Goal: Communication & Community: Answer question/provide support

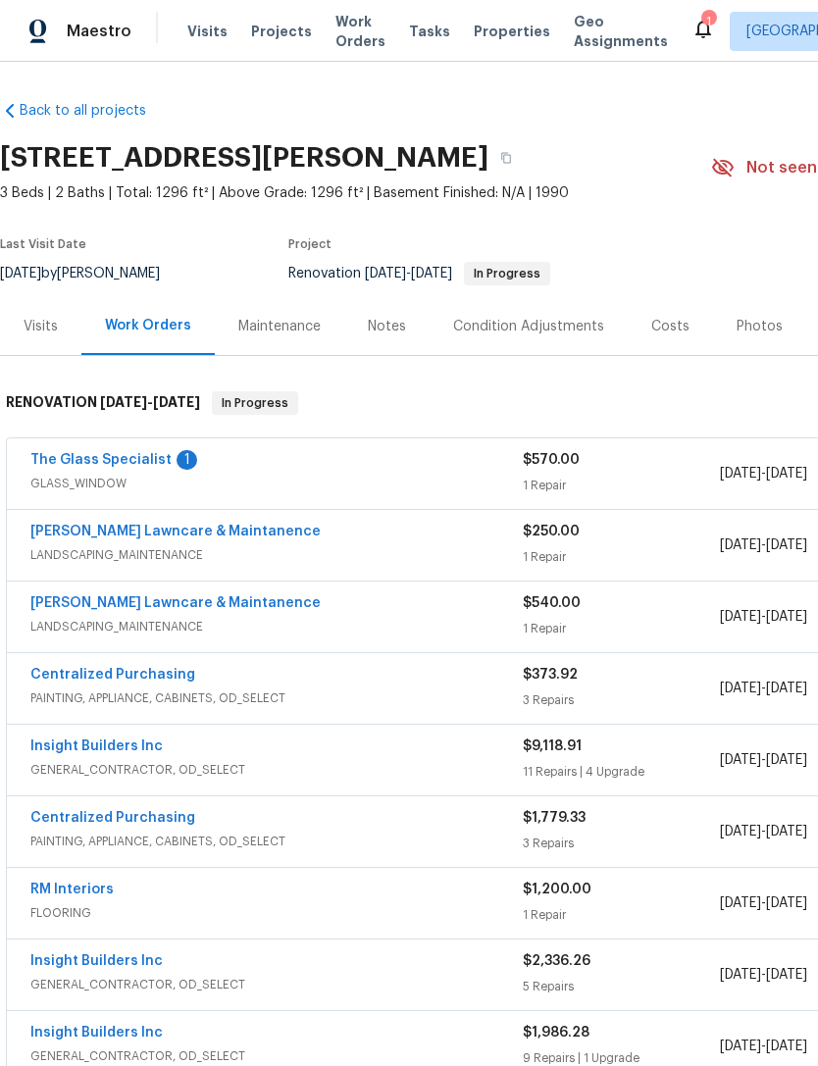
click at [132, 481] on span "GLASS_WINDOW" at bounding box center [276, 484] width 492 height 20
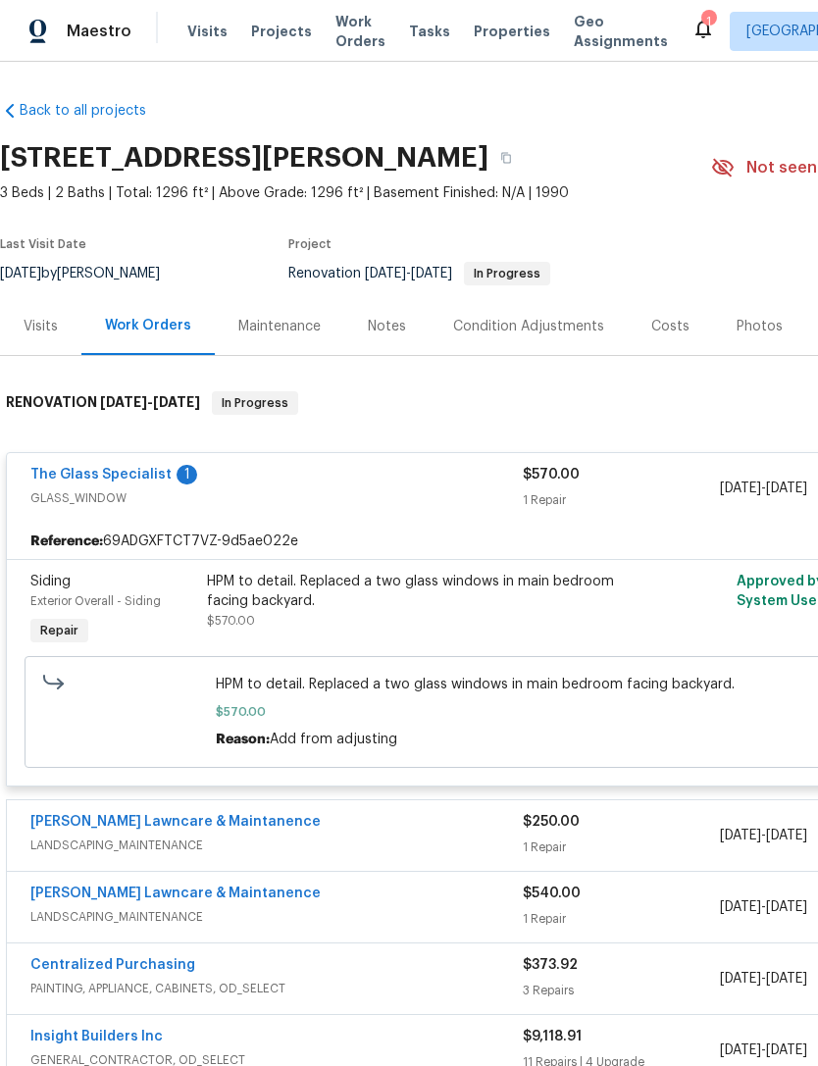
click at [107, 492] on span "GLASS_WINDOW" at bounding box center [276, 498] width 492 height 20
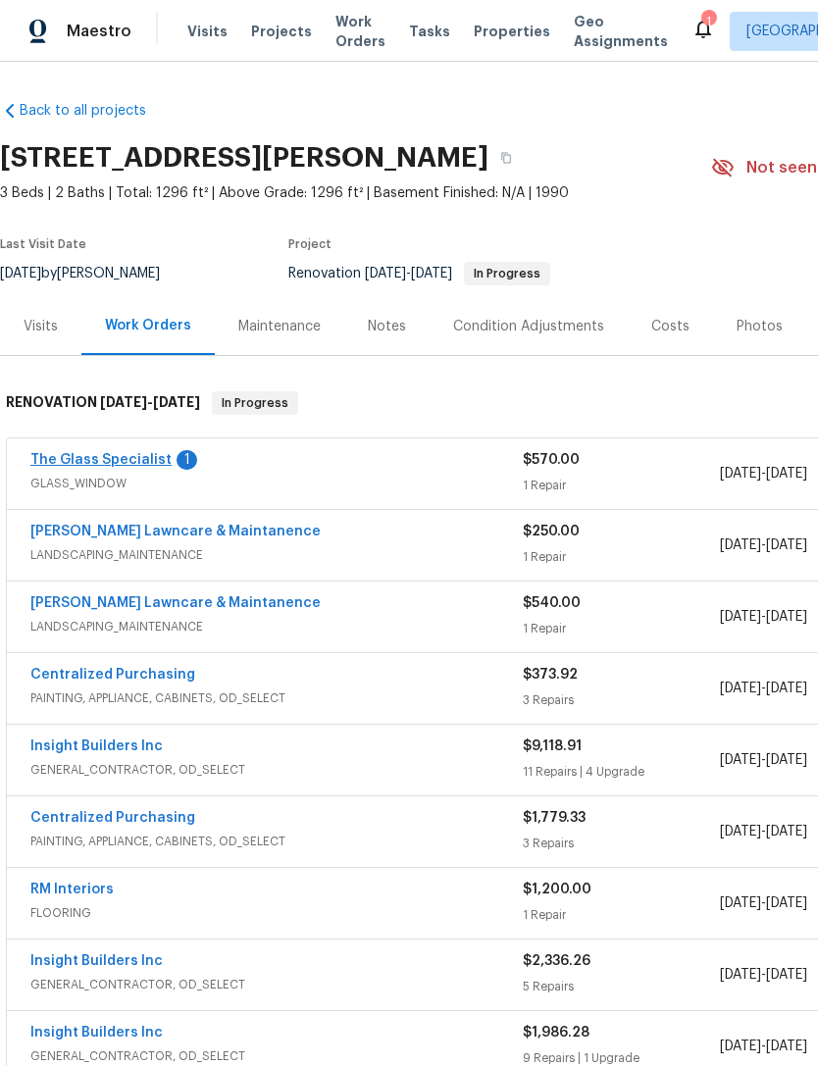
click at [110, 465] on link "The Glass Specialist" at bounding box center [100, 460] width 141 height 14
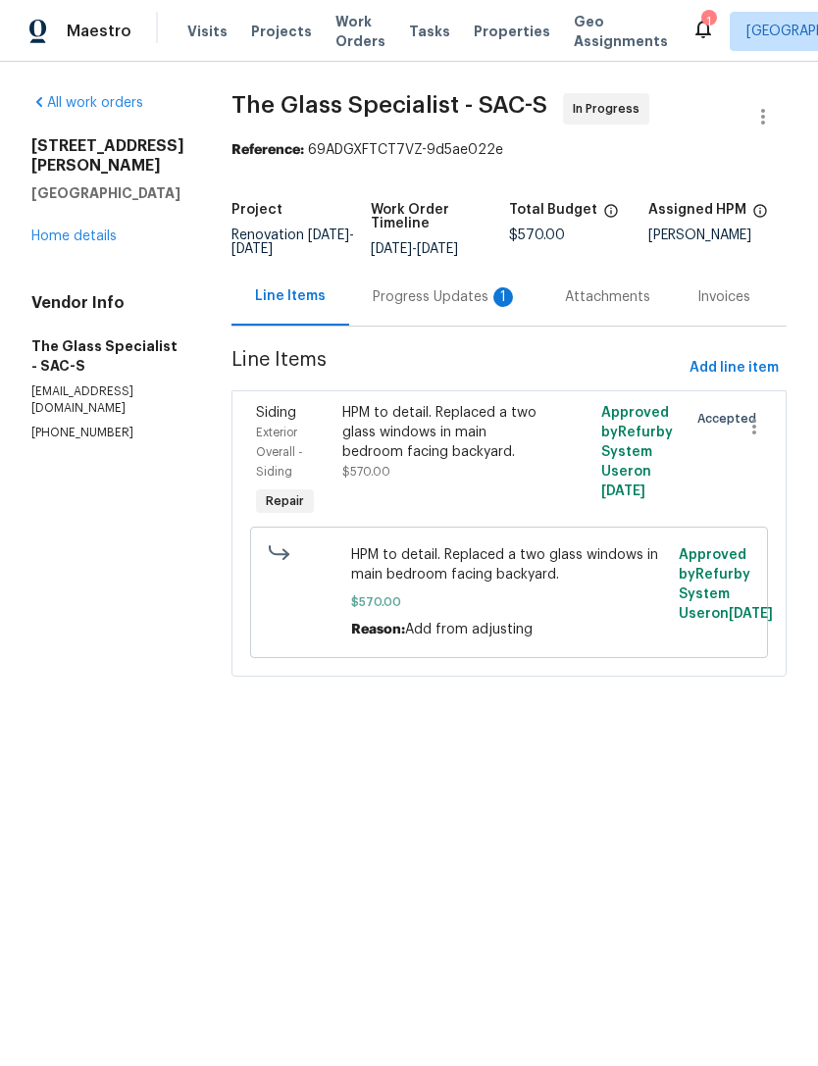
click at [433, 307] on div "Progress Updates 1" at bounding box center [445, 297] width 145 height 20
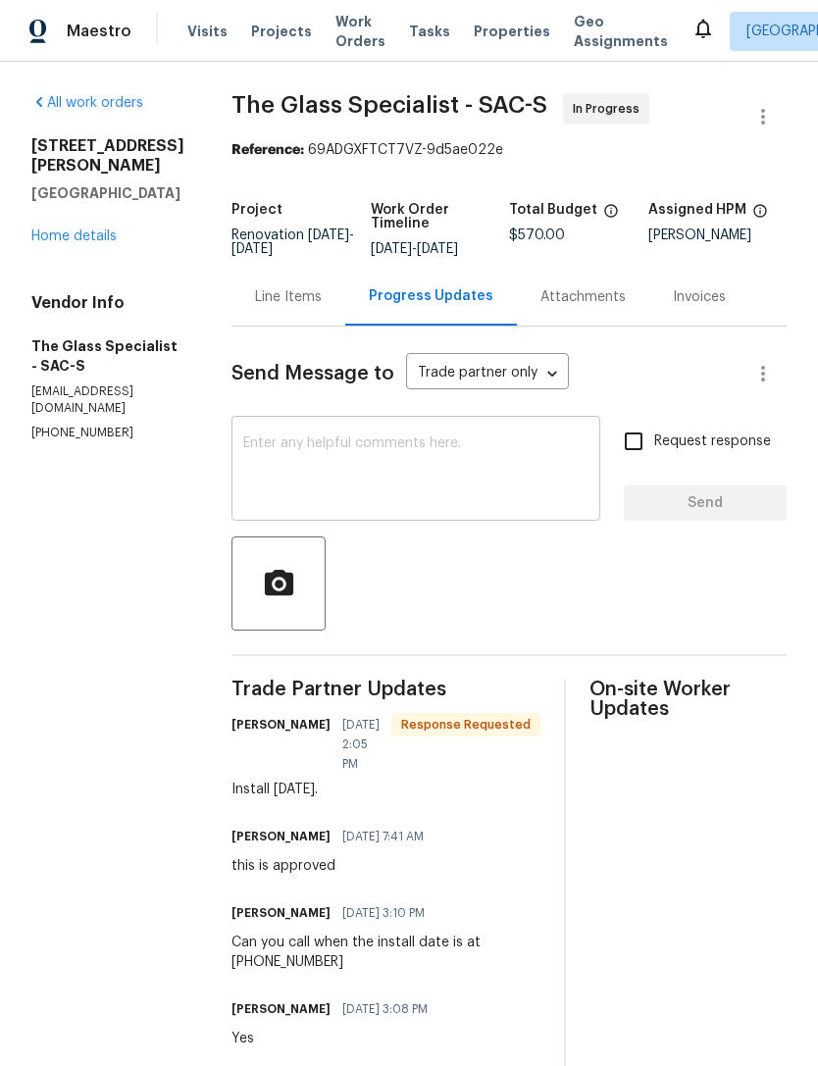
click at [399, 481] on textarea at bounding box center [415, 470] width 345 height 69
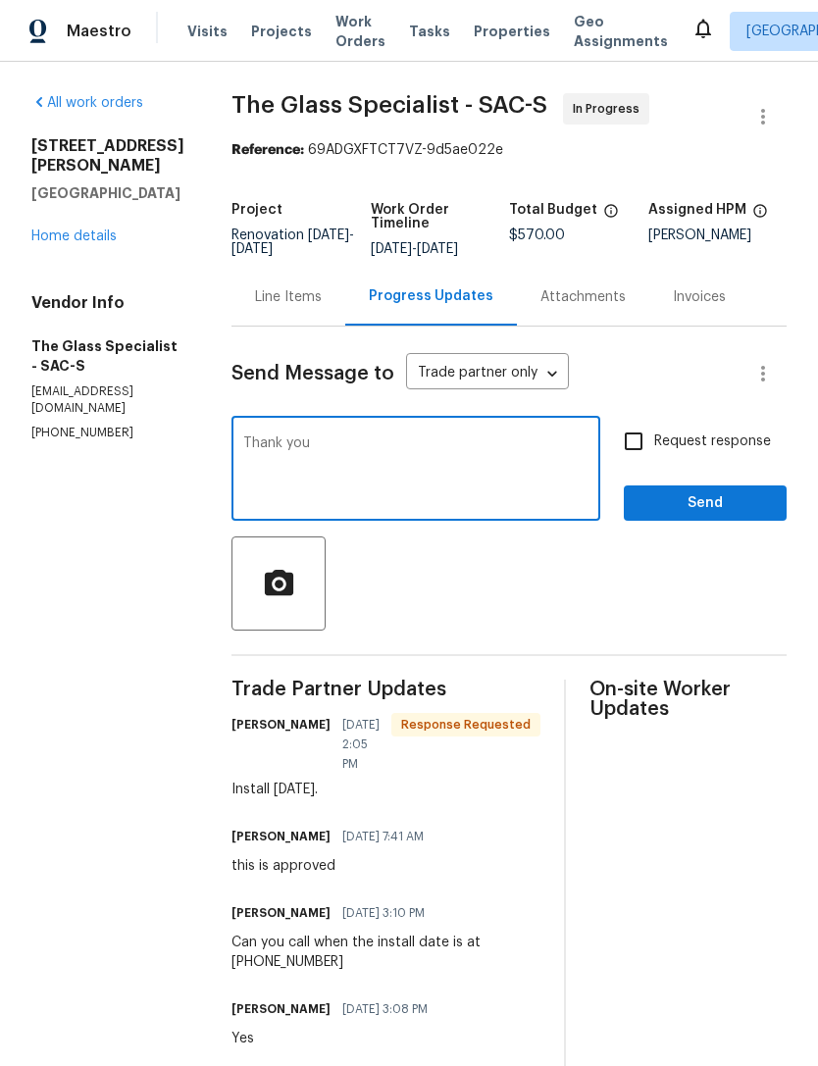
type textarea "Thank you"
click at [728, 516] on span "Send" at bounding box center [704, 503] width 131 height 25
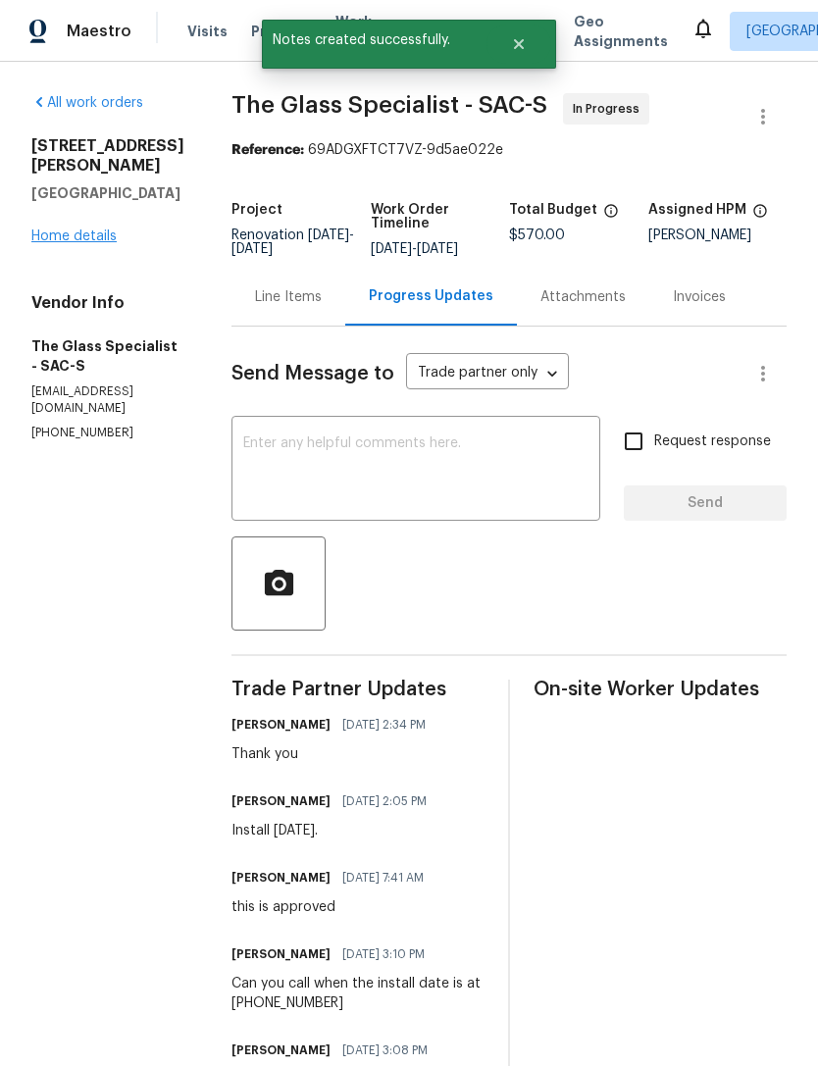
click at [91, 229] on link "Home details" at bounding box center [73, 236] width 85 height 14
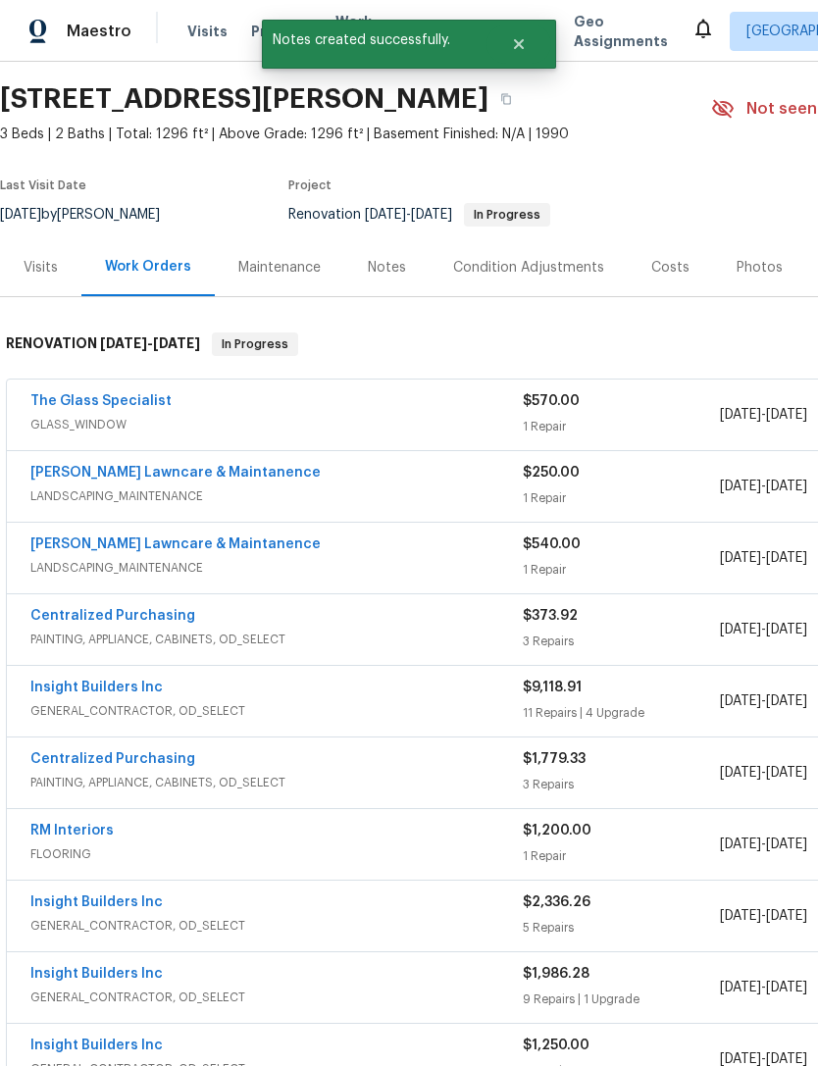
scroll to position [60, 0]
click at [157, 406] on link "The Glass Specialist" at bounding box center [100, 400] width 141 height 14
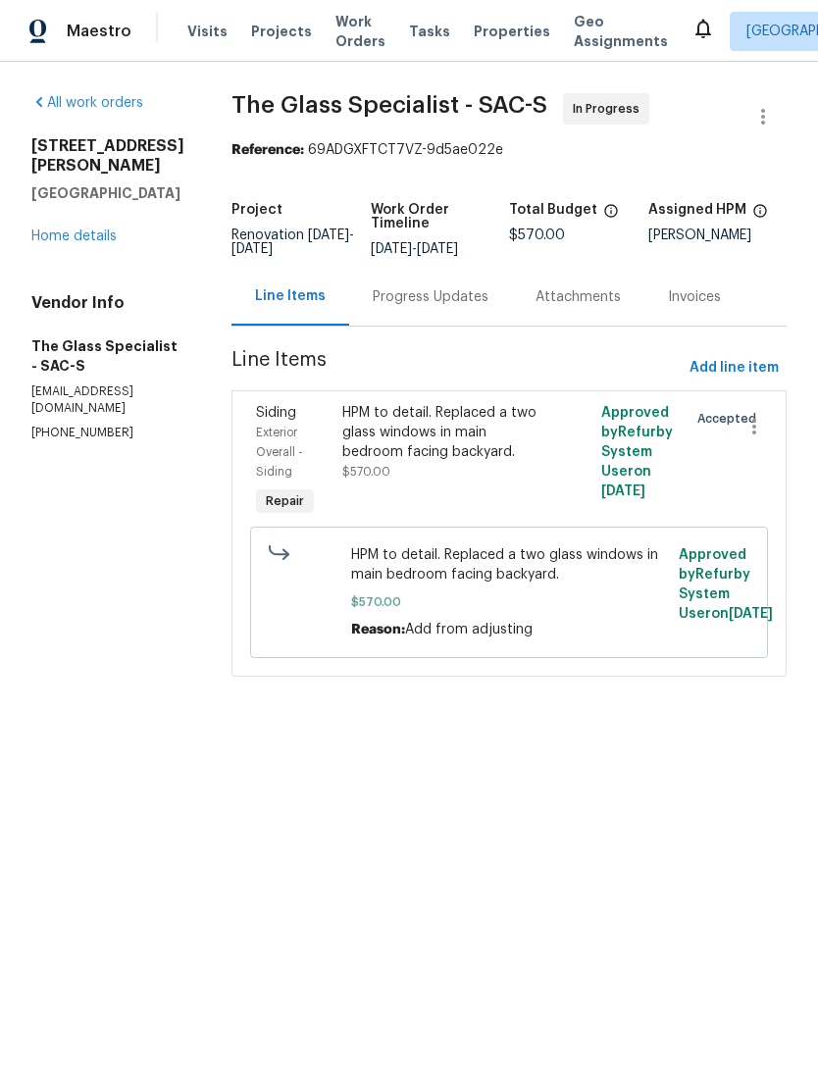
click at [104, 235] on div "All work orders [STREET_ADDRESS][PERSON_NAME] Home details Vendor Info The Glas…" at bounding box center [107, 267] width 153 height 348
click at [74, 234] on div "All work orders [STREET_ADDRESS][PERSON_NAME] Home details Vendor Info The Glas…" at bounding box center [107, 267] width 153 height 348
click at [92, 229] on link "Home details" at bounding box center [73, 236] width 85 height 14
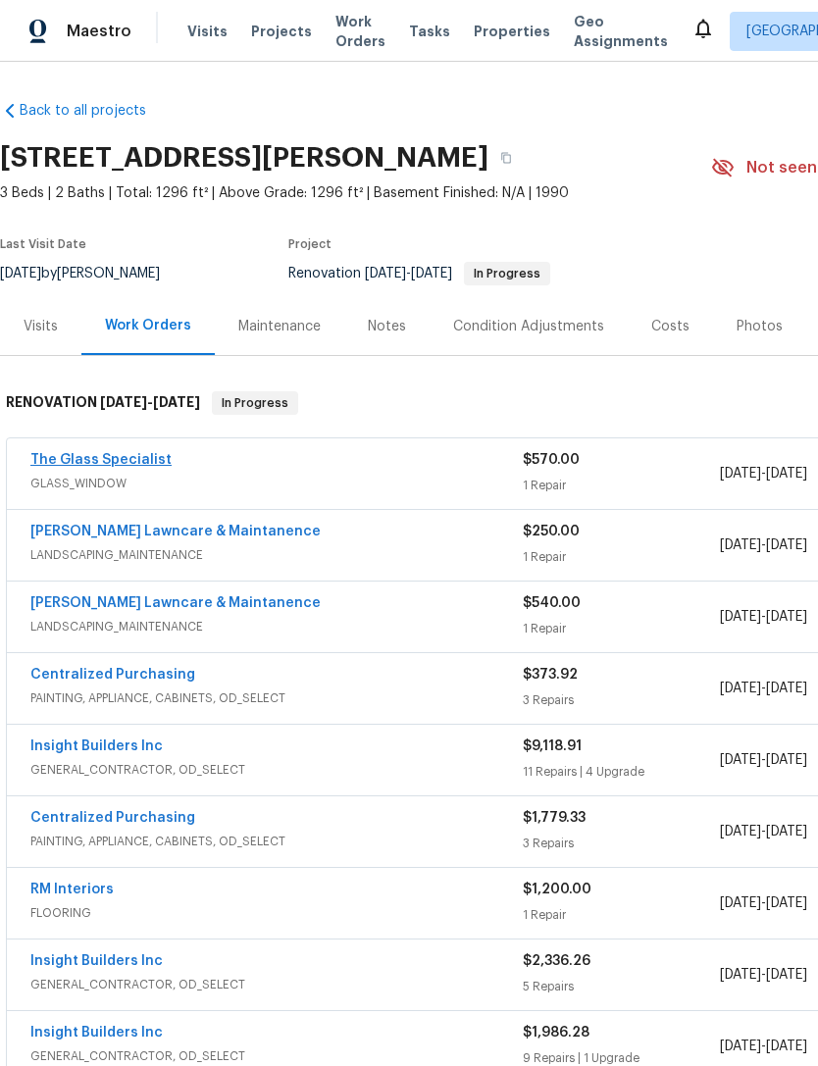
click at [102, 465] on link "The Glass Specialist" at bounding box center [100, 460] width 141 height 14
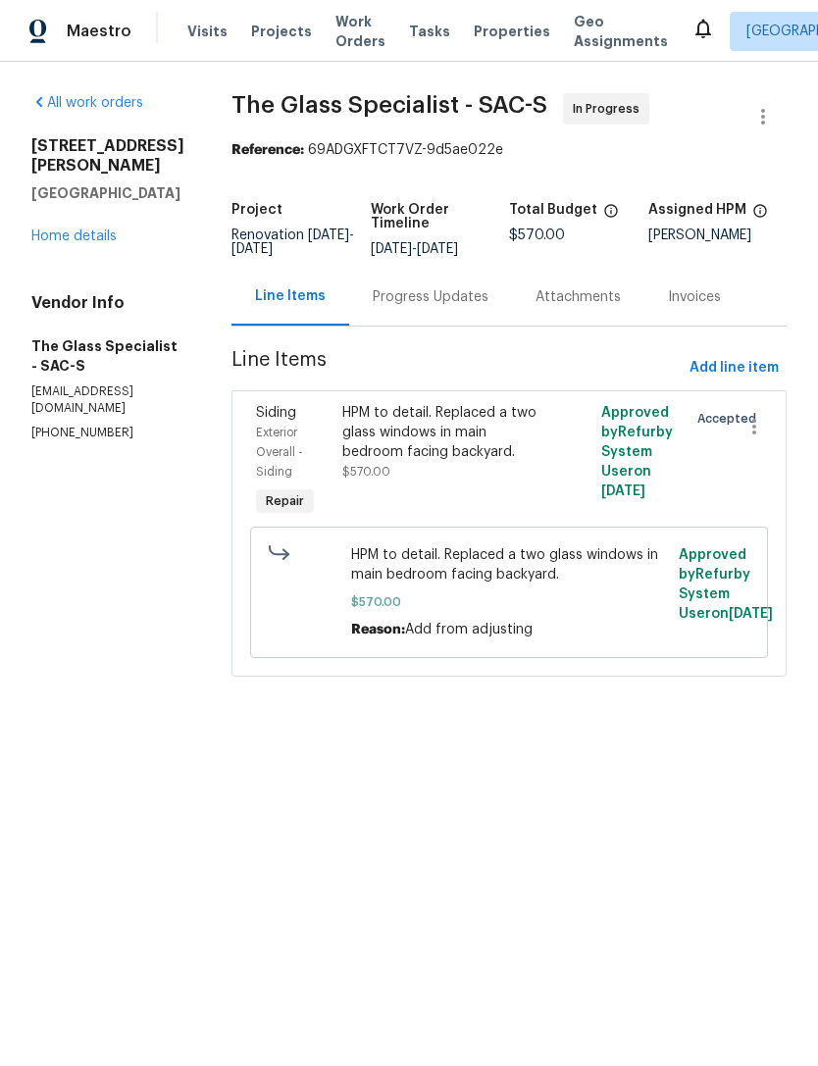
click at [443, 326] on div "Progress Updates" at bounding box center [430, 297] width 163 height 58
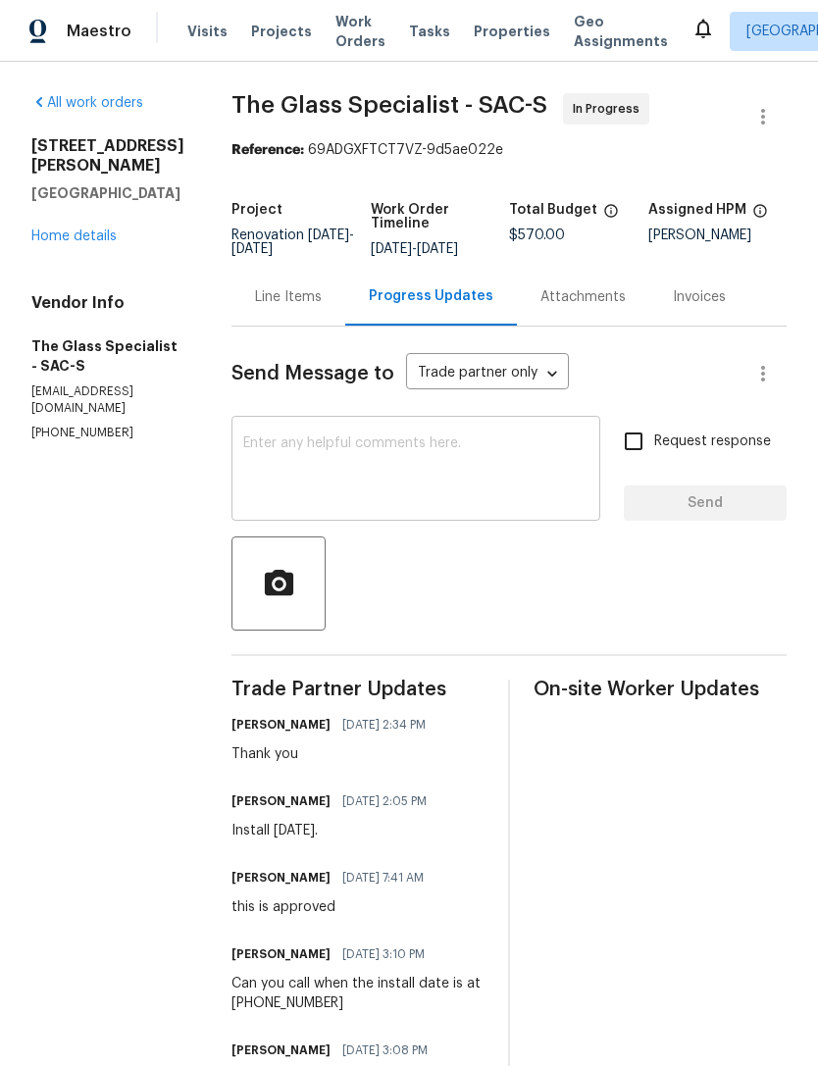
click at [383, 501] on textarea at bounding box center [415, 470] width 345 height 69
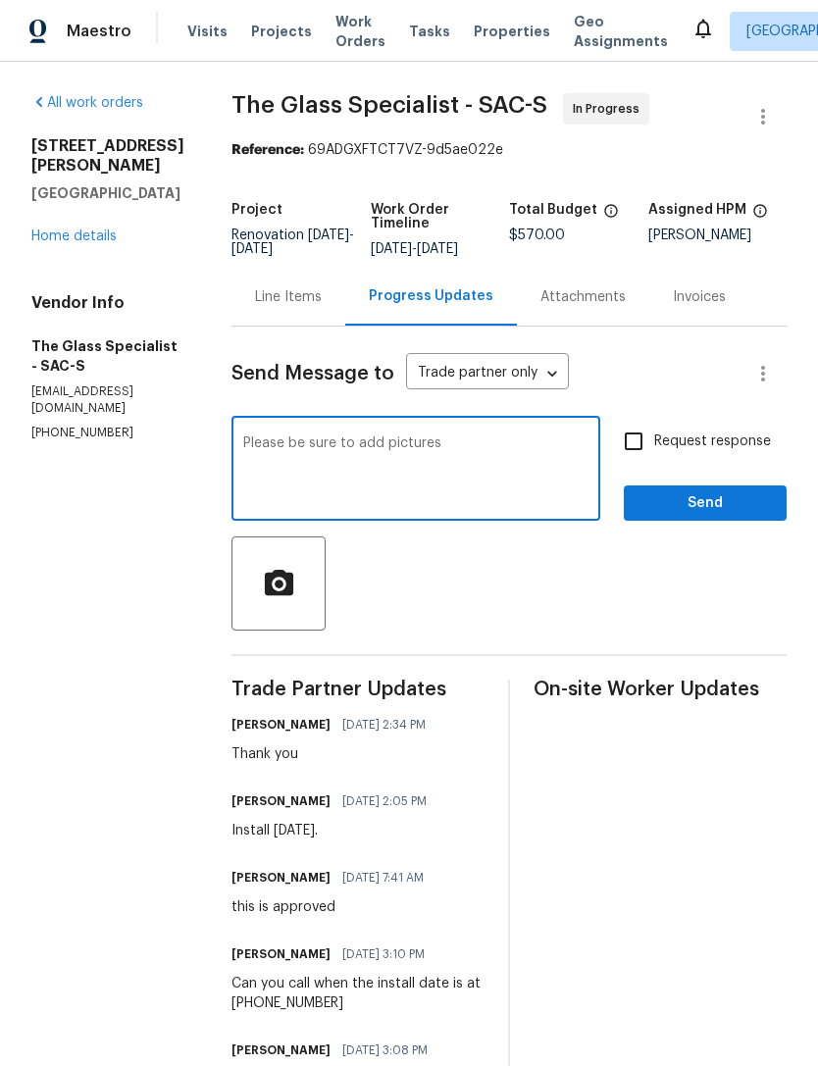
type textarea "Please be sure to add pictures"
click at [709, 516] on span "Send" at bounding box center [704, 503] width 131 height 25
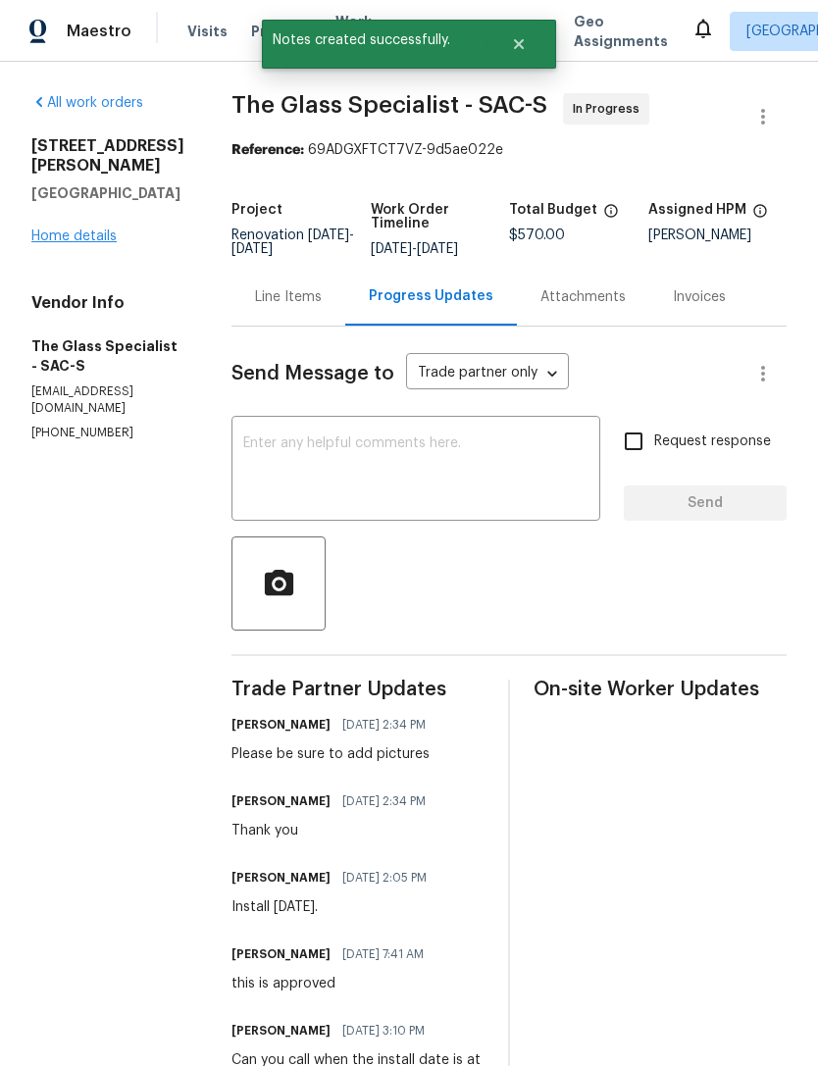
click at [74, 229] on link "Home details" at bounding box center [73, 236] width 85 height 14
